Goal: Find specific page/section: Find specific page/section

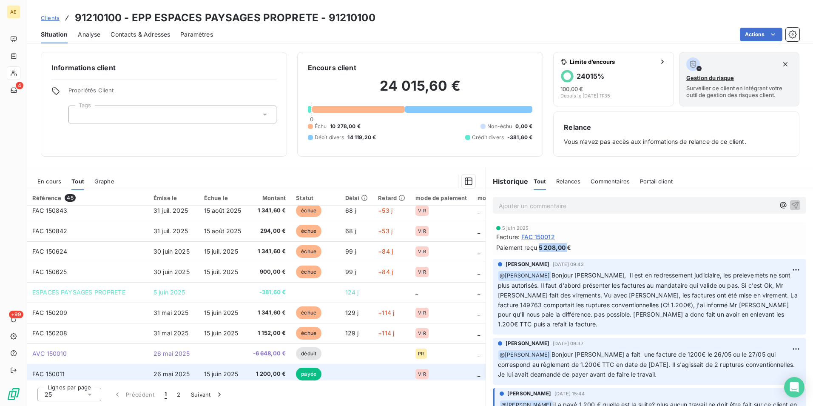
scroll to position [170, 0]
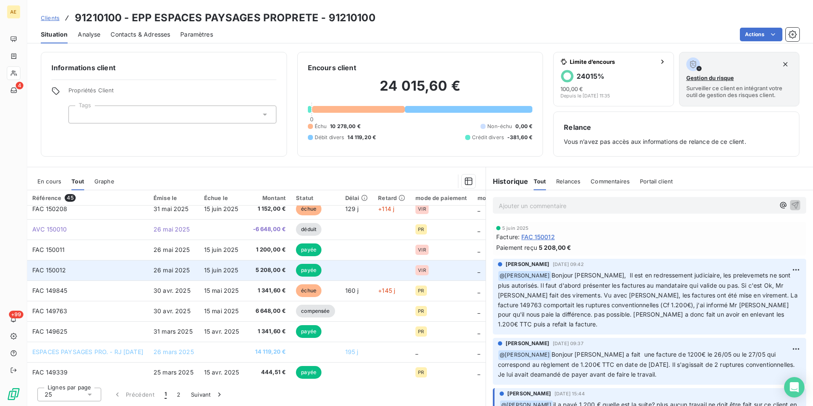
click at [62, 270] on span "FAC 150012" at bounding box center [49, 269] width 34 height 7
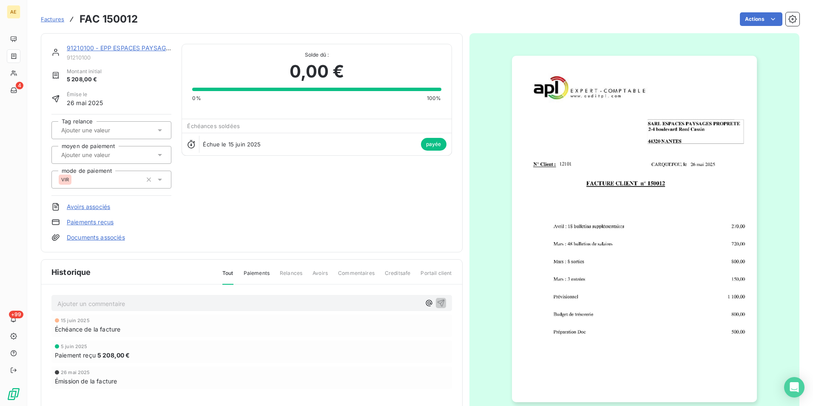
click at [545, 213] on img "button" at bounding box center [634, 229] width 245 height 346
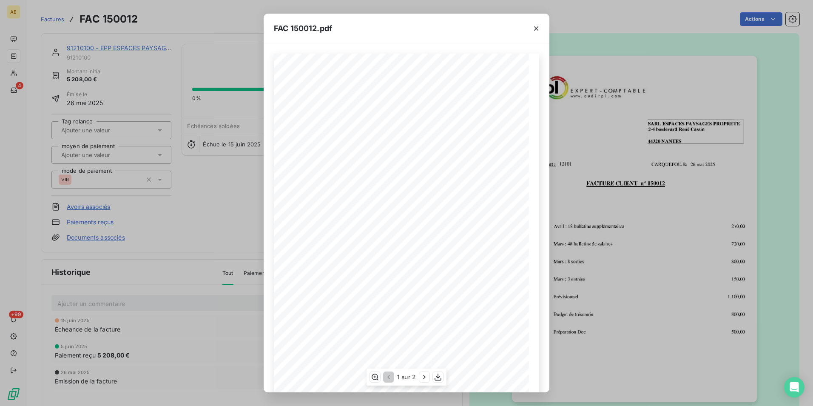
scroll to position [41, 0]
click at [423, 377] on icon "button" at bounding box center [424, 377] width 9 height 9
click at [537, 25] on icon "button" at bounding box center [536, 28] width 9 height 9
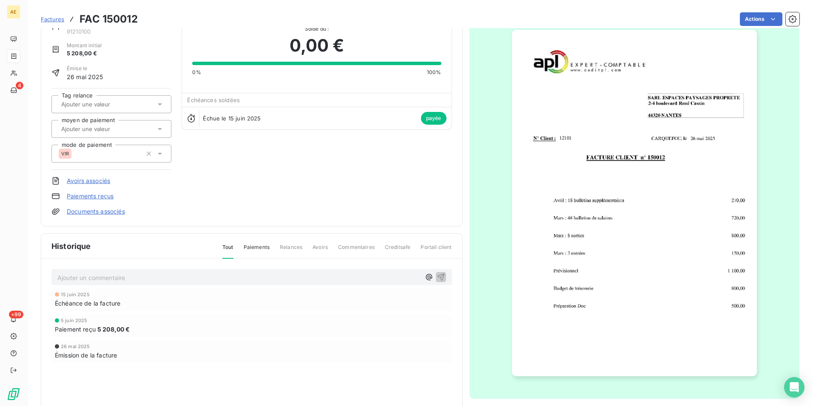
scroll to position [65, 0]
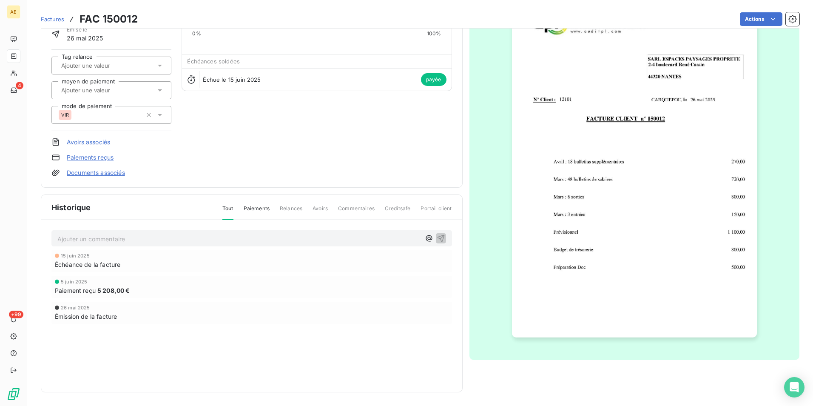
click at [600, 228] on img "button" at bounding box center [634, 164] width 245 height 346
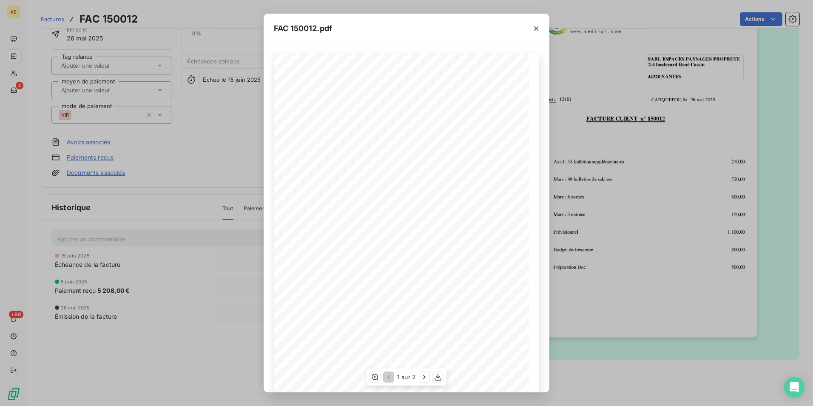
scroll to position [41, 0]
click at [424, 375] on icon "button" at bounding box center [424, 377] width 9 height 9
click at [536, 31] on icon "button" at bounding box center [536, 28] width 9 height 9
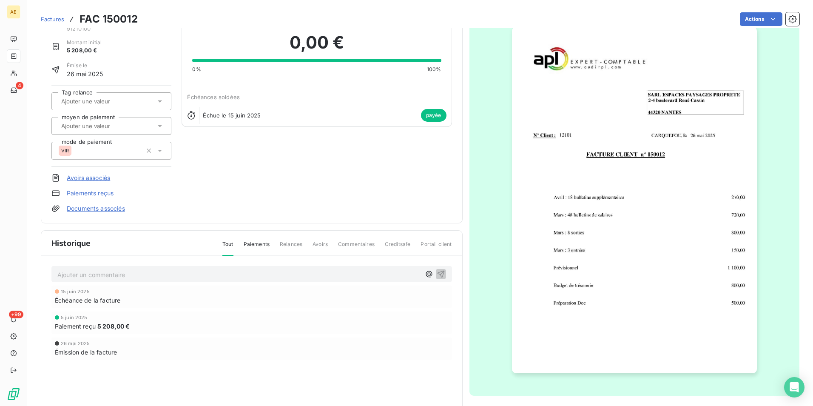
scroll to position [65, 0]
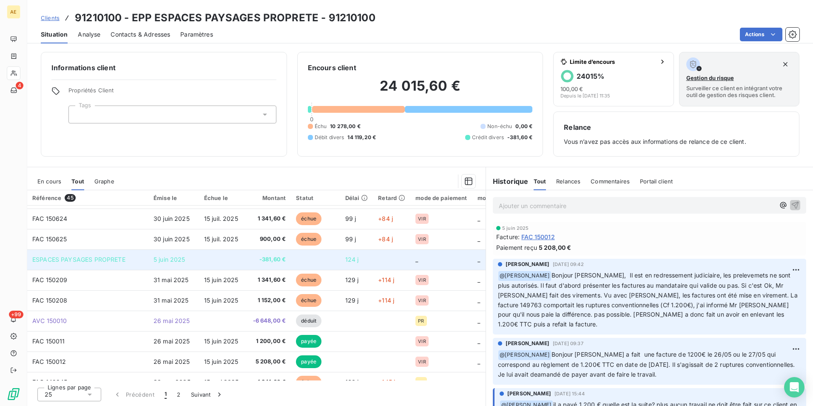
scroll to position [85, 0]
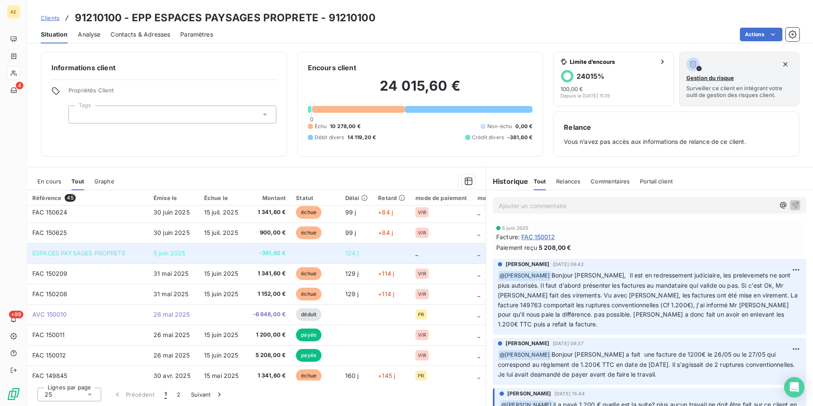
click at [104, 252] on span "ESPACES PAYSAGES PROPRETE" at bounding box center [78, 252] width 93 height 7
click at [278, 255] on span "-381,60 €" at bounding box center [269, 253] width 33 height 9
click at [185, 252] on span "5 juin 2025" at bounding box center [170, 252] width 32 height 7
click at [425, 253] on td "_" at bounding box center [442, 253] width 62 height 20
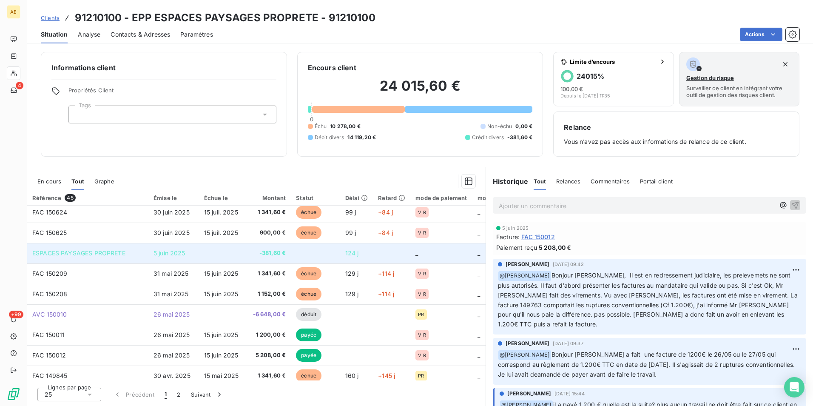
click at [425, 253] on td "_" at bounding box center [442, 253] width 62 height 20
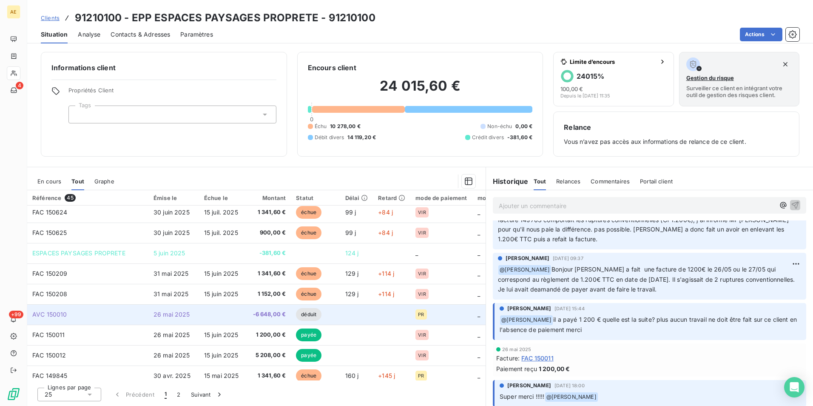
click at [50, 312] on span "AVC 150010" at bounding box center [49, 314] width 35 height 7
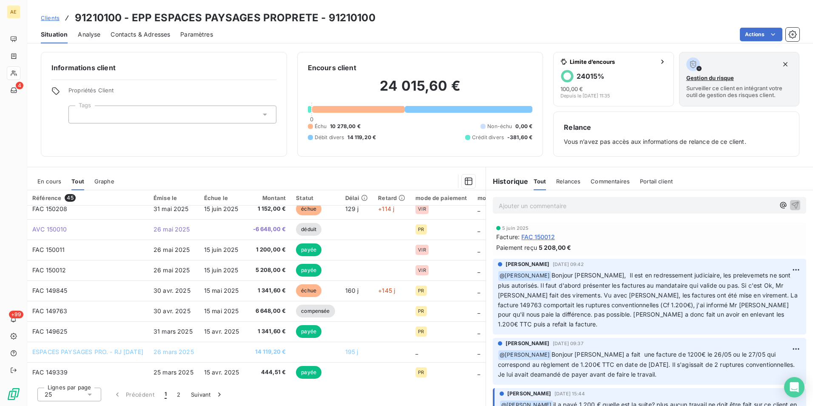
click at [543, 237] on span "FAC 150012" at bounding box center [539, 236] width 34 height 9
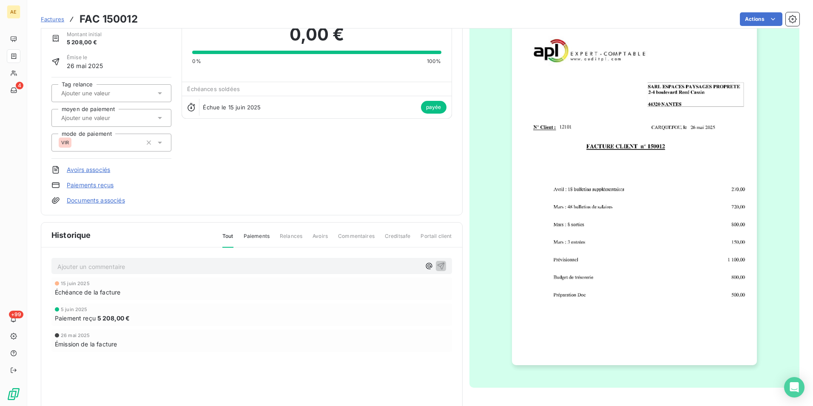
scroll to position [23, 0]
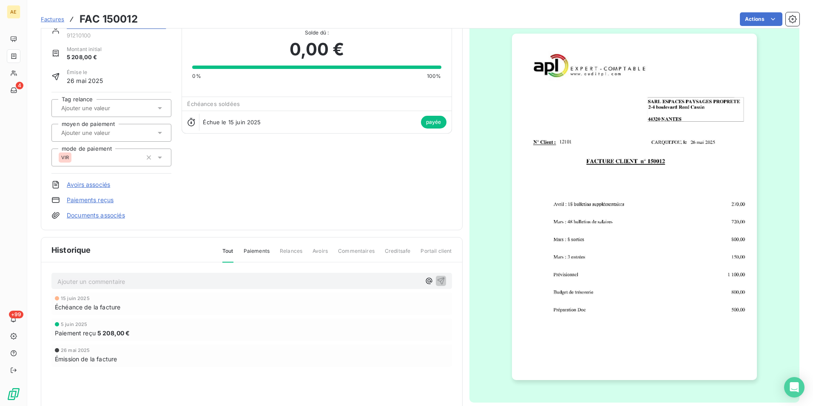
click at [585, 242] on img "button" at bounding box center [634, 207] width 245 height 346
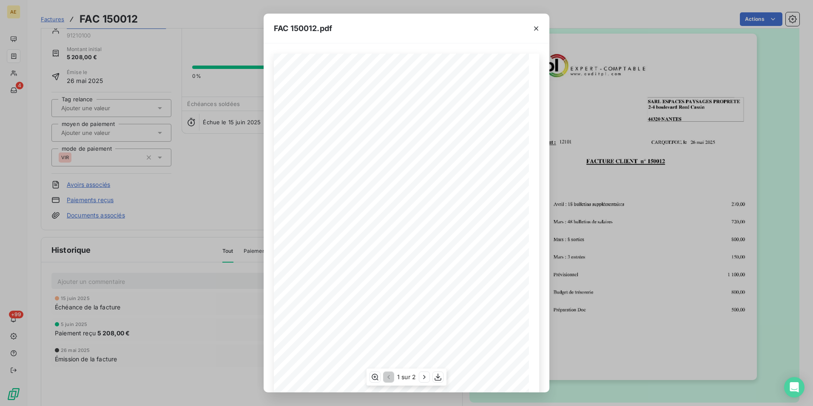
scroll to position [41, 0]
click at [426, 376] on icon "button" at bounding box center [424, 377] width 9 height 9
click at [437, 377] on icon "button" at bounding box center [439, 377] width 9 height 9
click at [537, 28] on icon "button" at bounding box center [536, 28] width 4 height 4
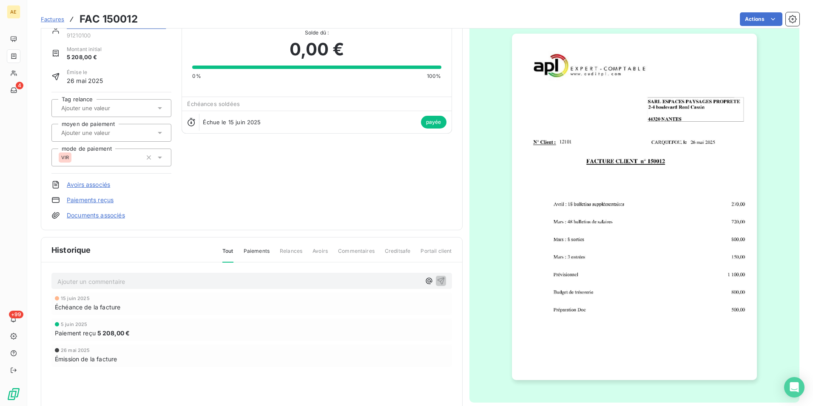
scroll to position [65, 0]
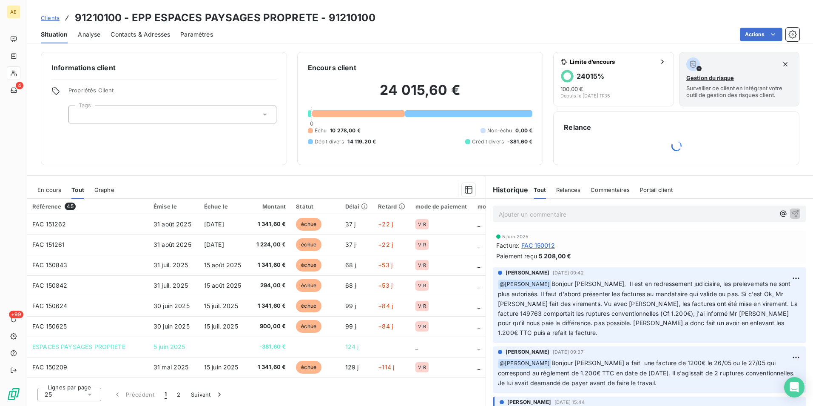
click at [554, 246] on span "FAC 150012" at bounding box center [539, 245] width 34 height 9
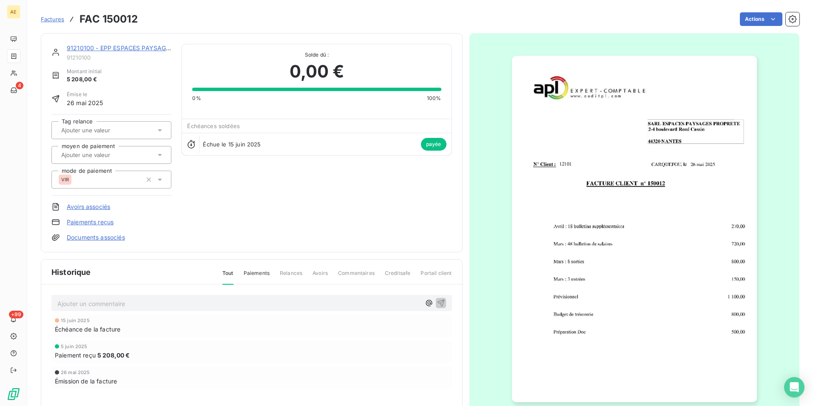
click at [554, 246] on img "button" at bounding box center [634, 229] width 245 height 346
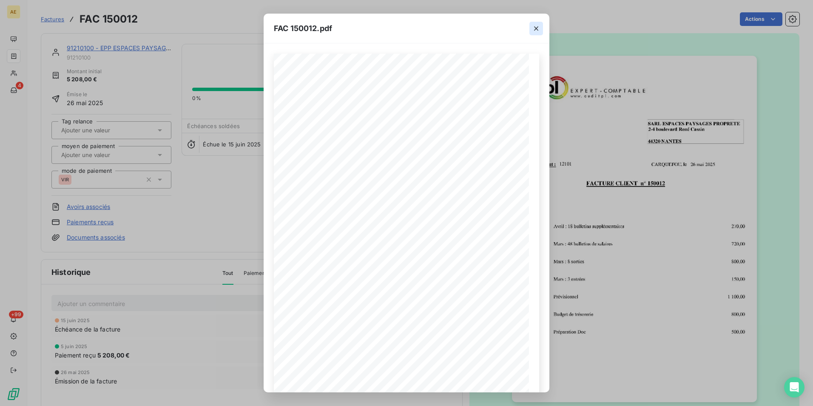
click at [536, 28] on icon "button" at bounding box center [536, 28] width 4 height 4
